Goal: Navigation & Orientation: Find specific page/section

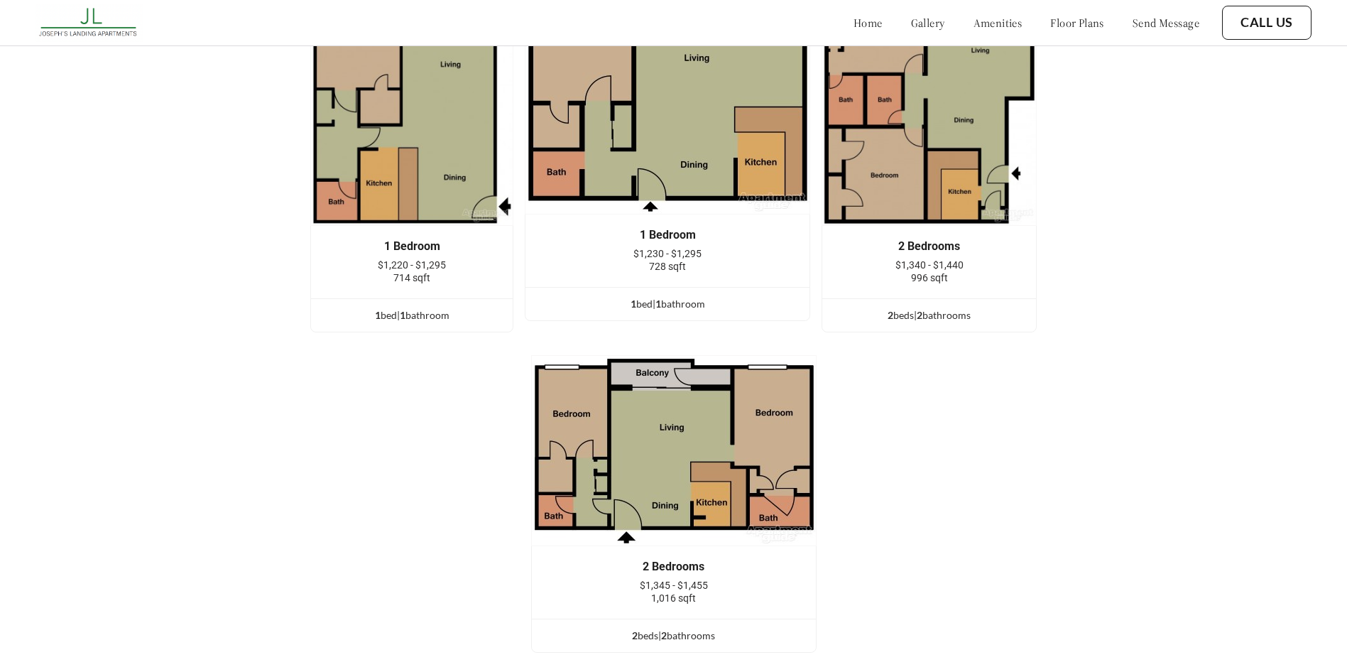
scroll to position [2059, 0]
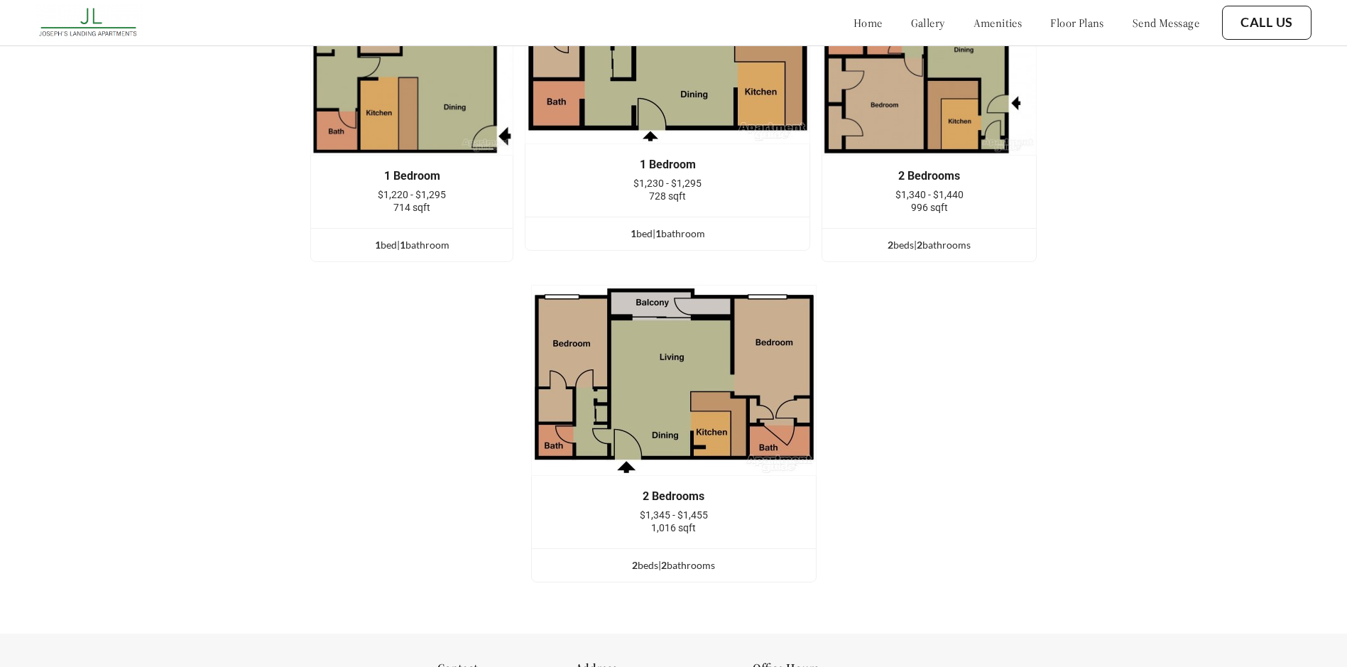
click at [1050, 20] on link "floor plans" at bounding box center [1077, 23] width 54 height 14
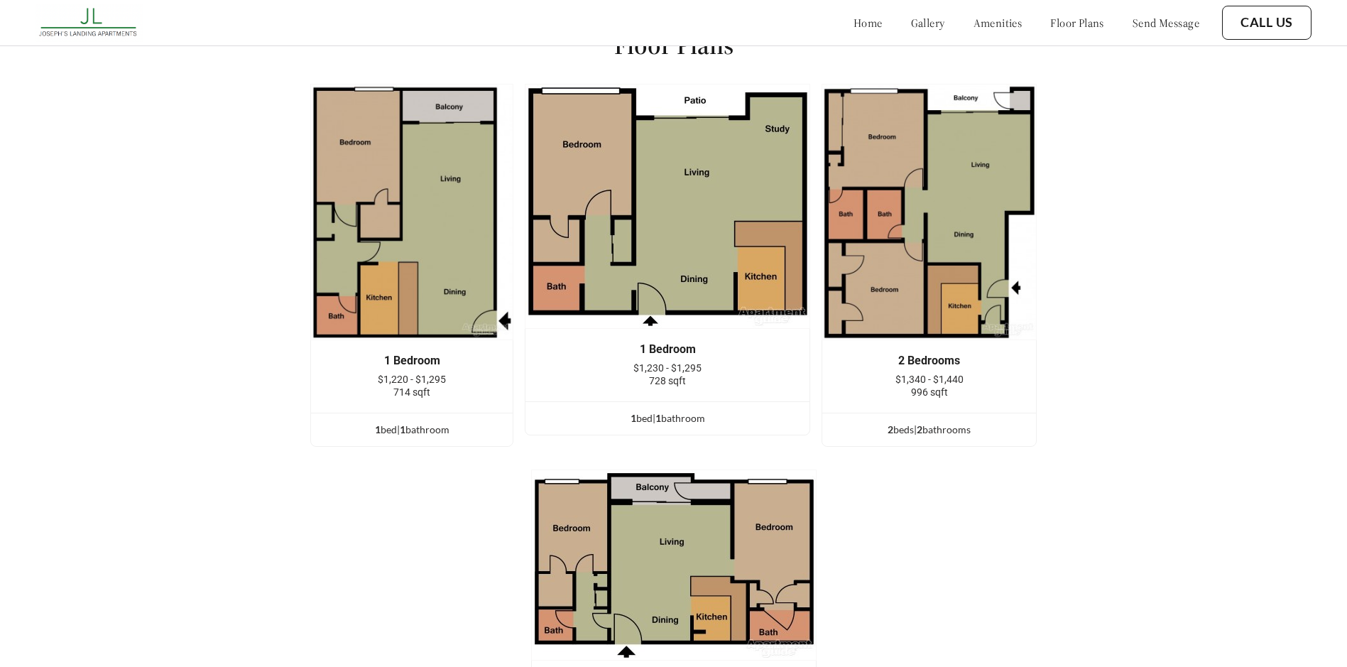
click at [911, 28] on link "gallery" at bounding box center [928, 23] width 34 height 14
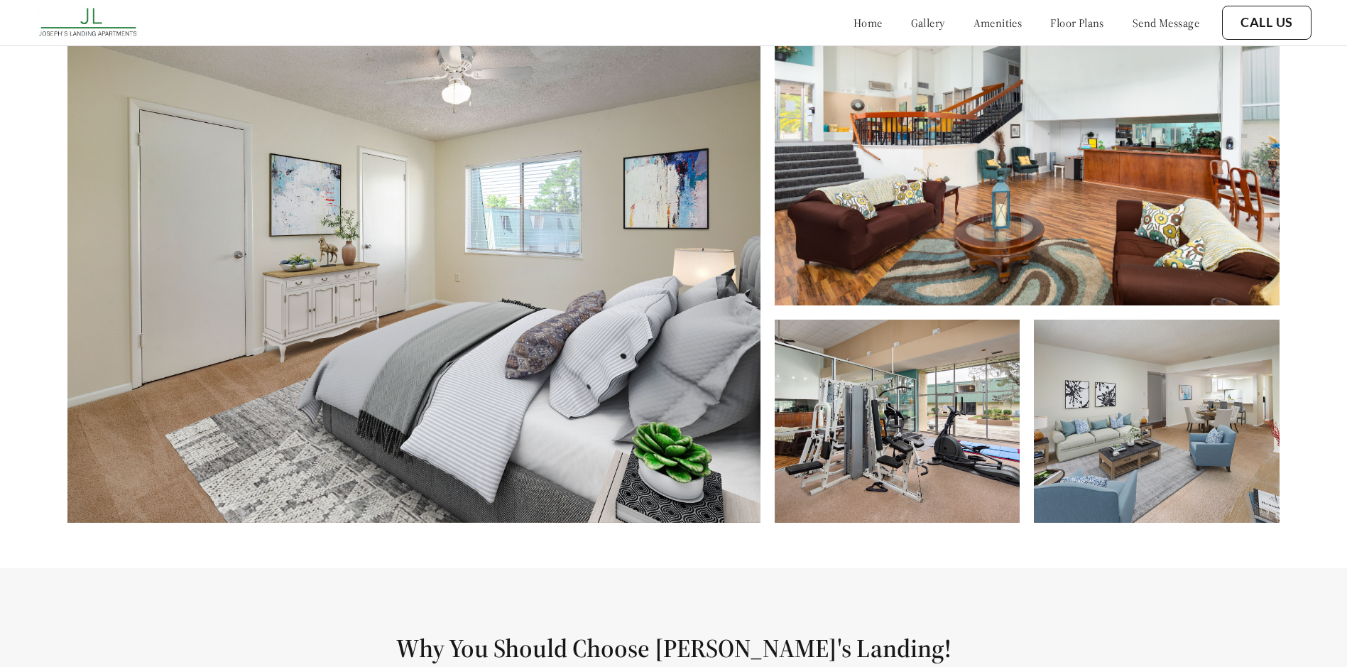
scroll to position [677, 0]
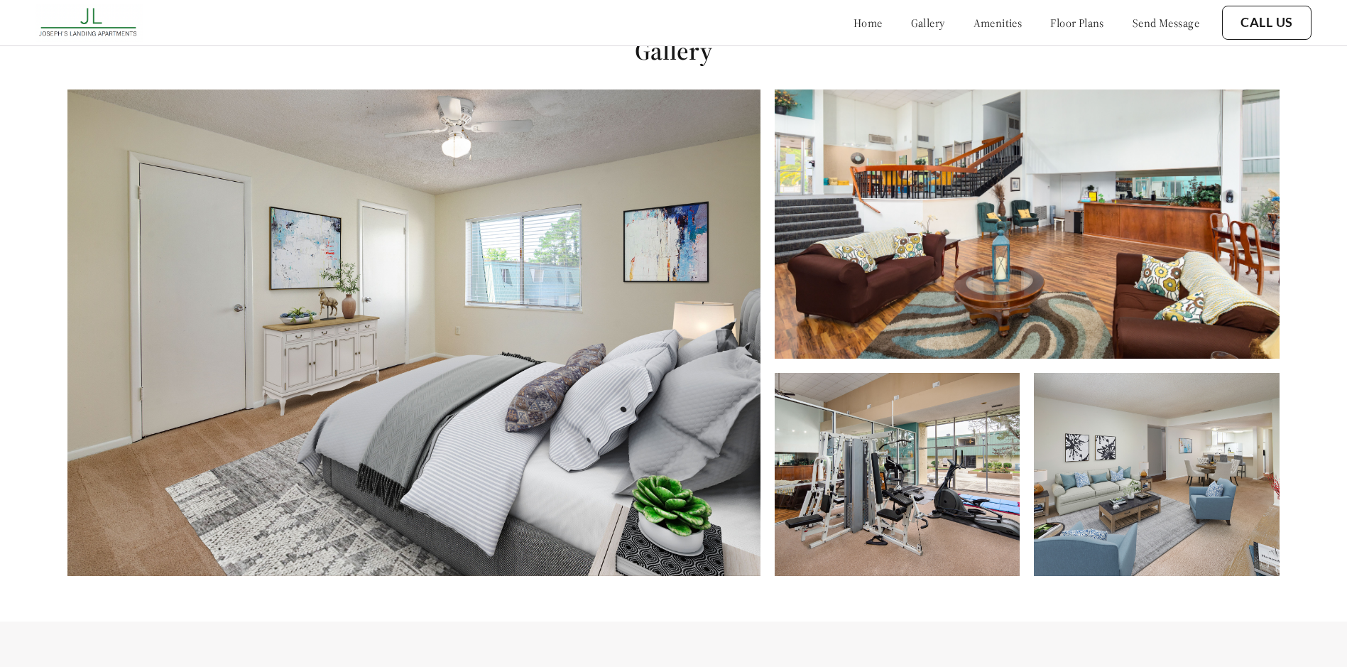
click at [381, 324] on img at bounding box center [413, 332] width 693 height 486
click at [912, 444] on img at bounding box center [898, 474] width 246 height 203
click at [1220, 503] on img at bounding box center [1157, 474] width 246 height 203
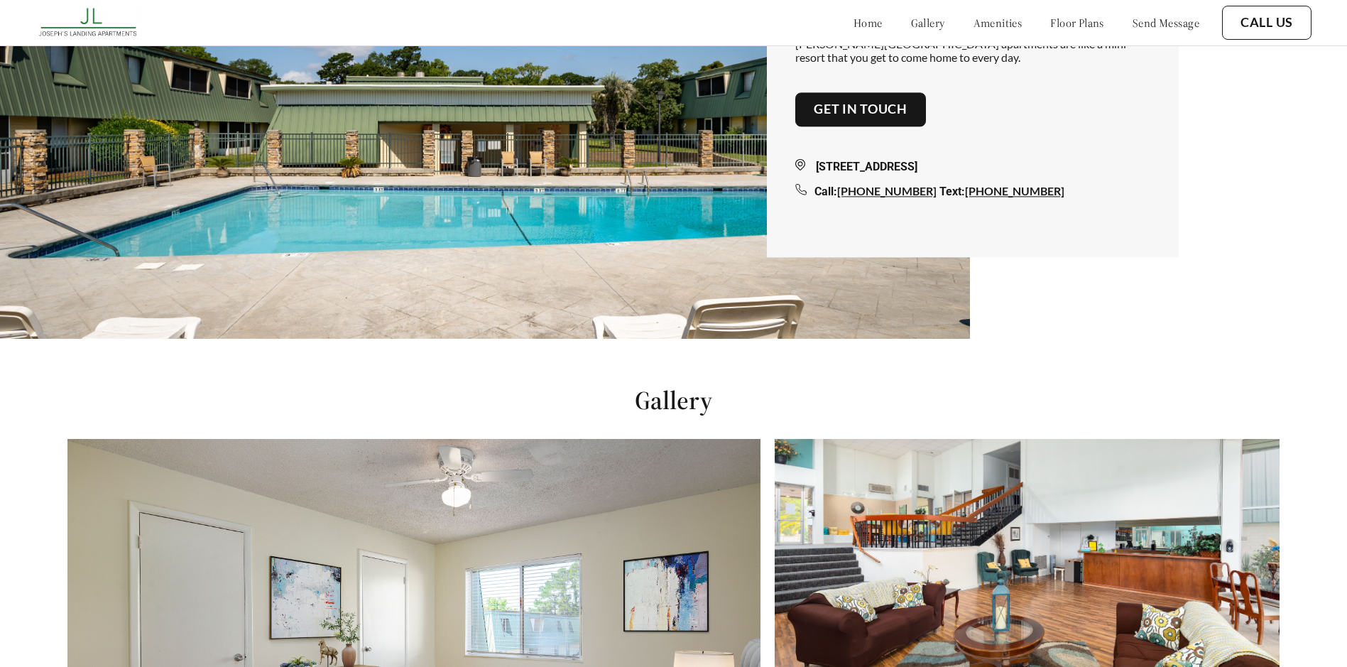
scroll to position [213, 0]
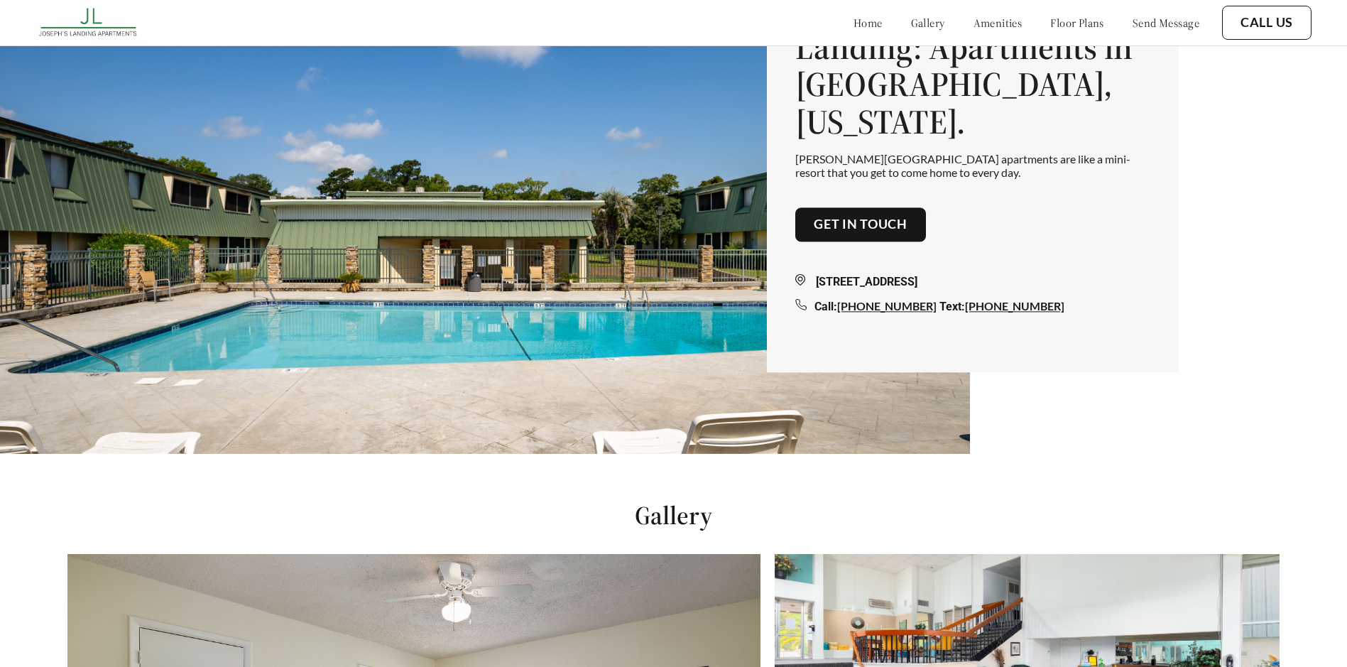
click at [1083, 24] on link "floor plans" at bounding box center [1077, 23] width 54 height 14
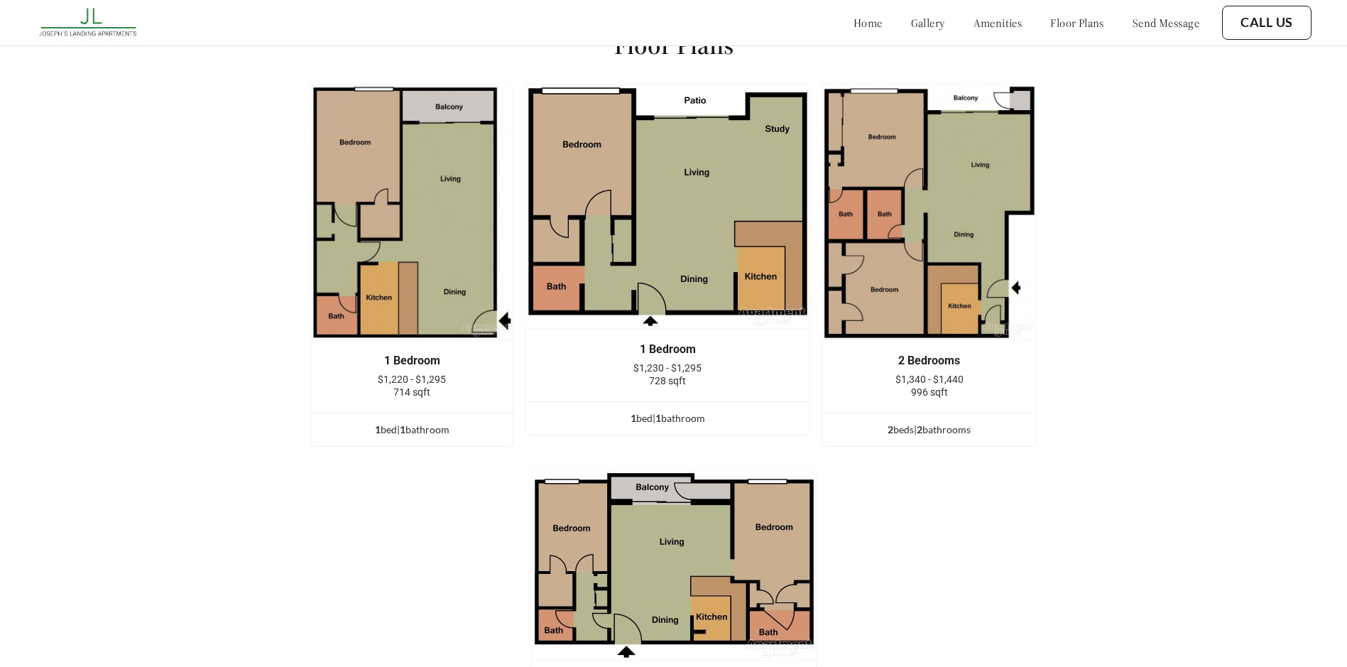
click at [986, 25] on link "amenities" at bounding box center [997, 23] width 49 height 14
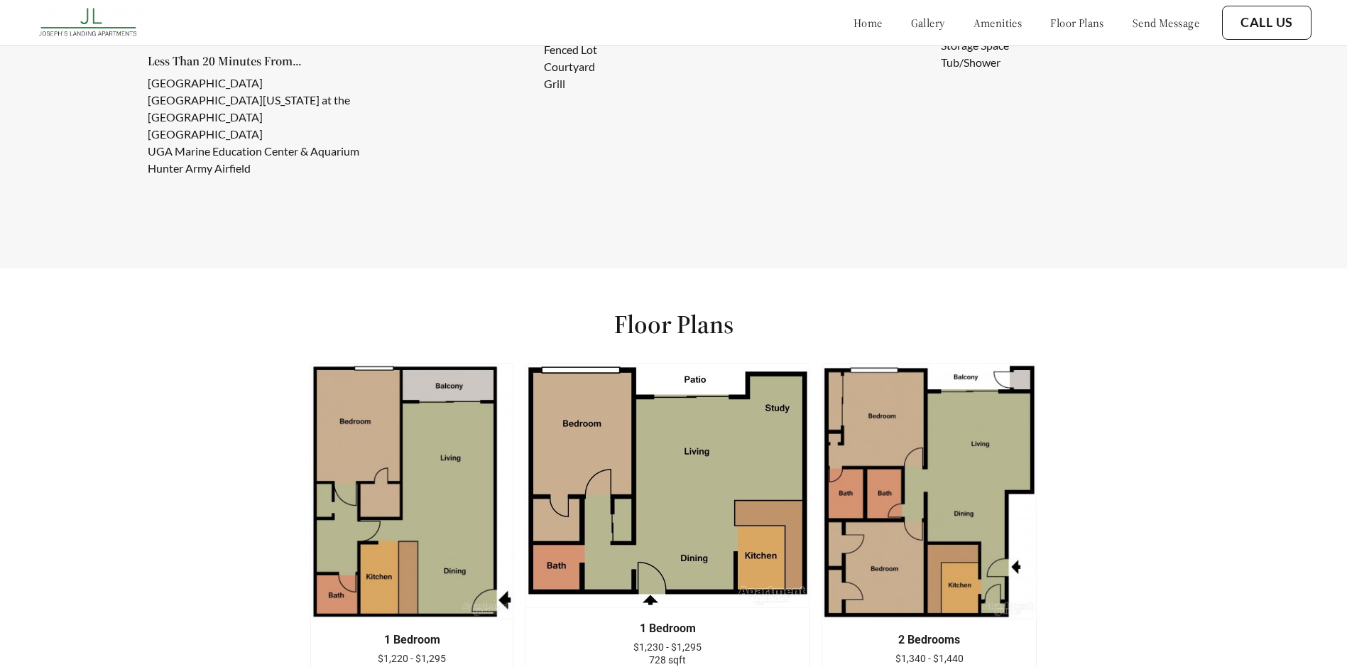
scroll to position [1309, 0]
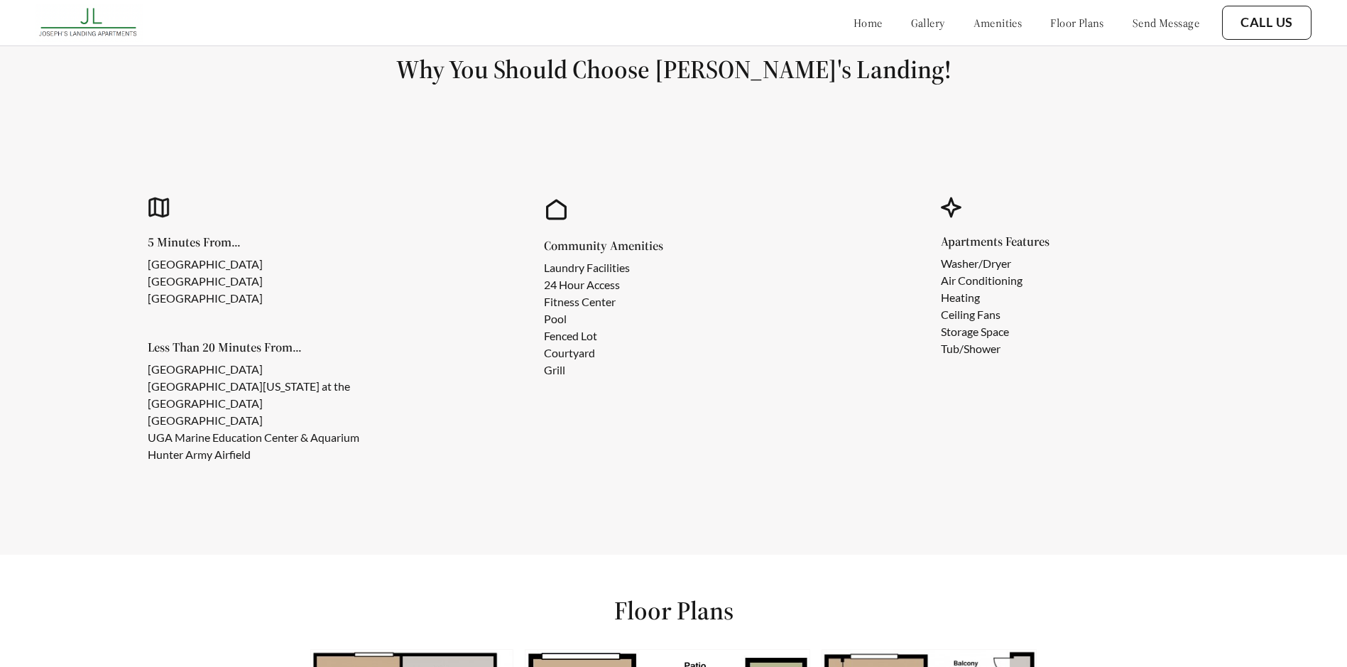
click at [1050, 25] on link "floor plans" at bounding box center [1077, 23] width 54 height 14
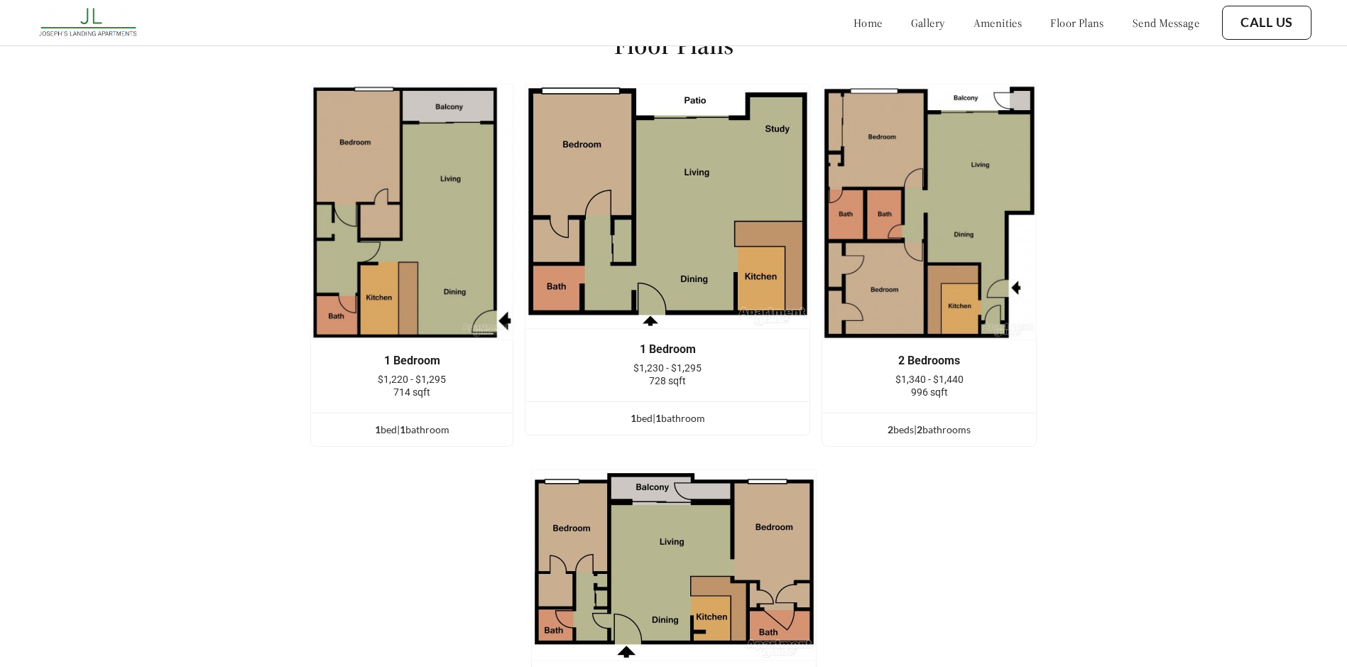
scroll to position [1804, 0]
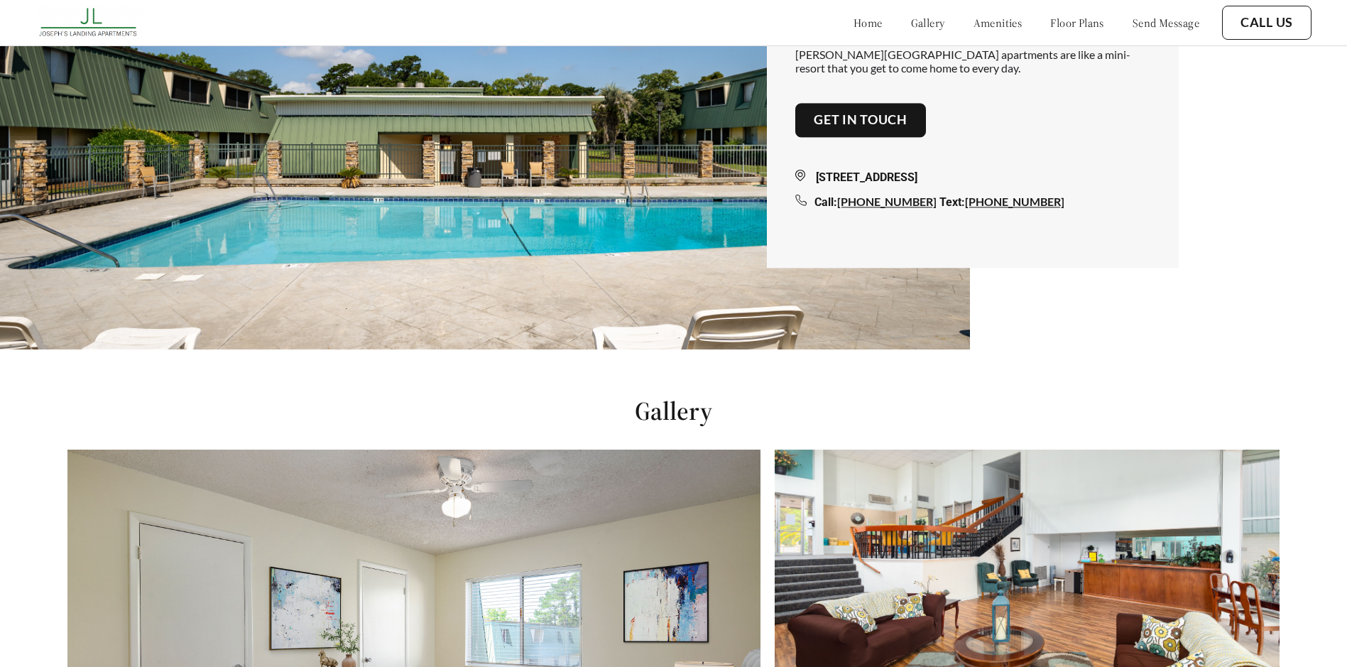
scroll to position [105, 0]
